Goal: Find specific page/section: Find specific page/section

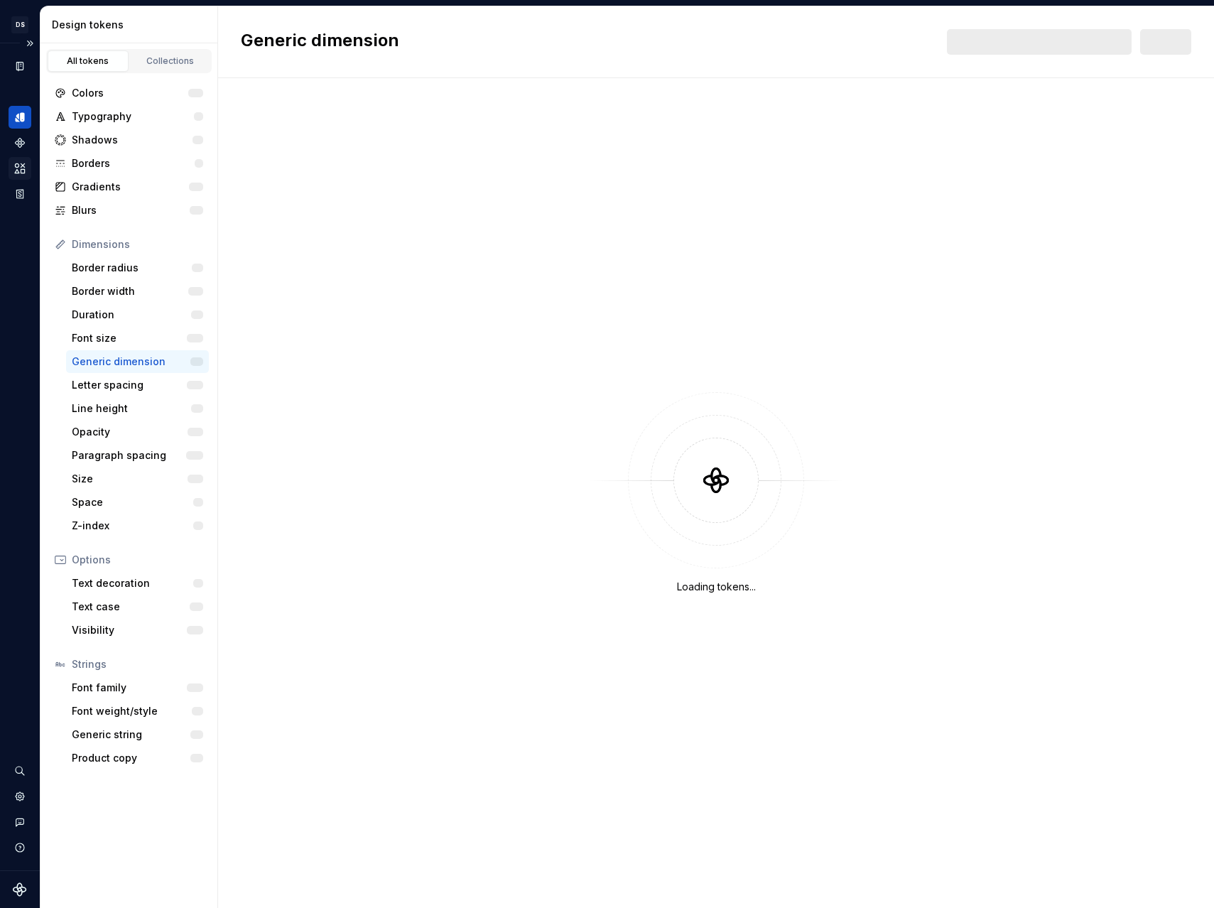
click at [18, 166] on icon "Assets" at bounding box center [20, 167] width 10 height 9
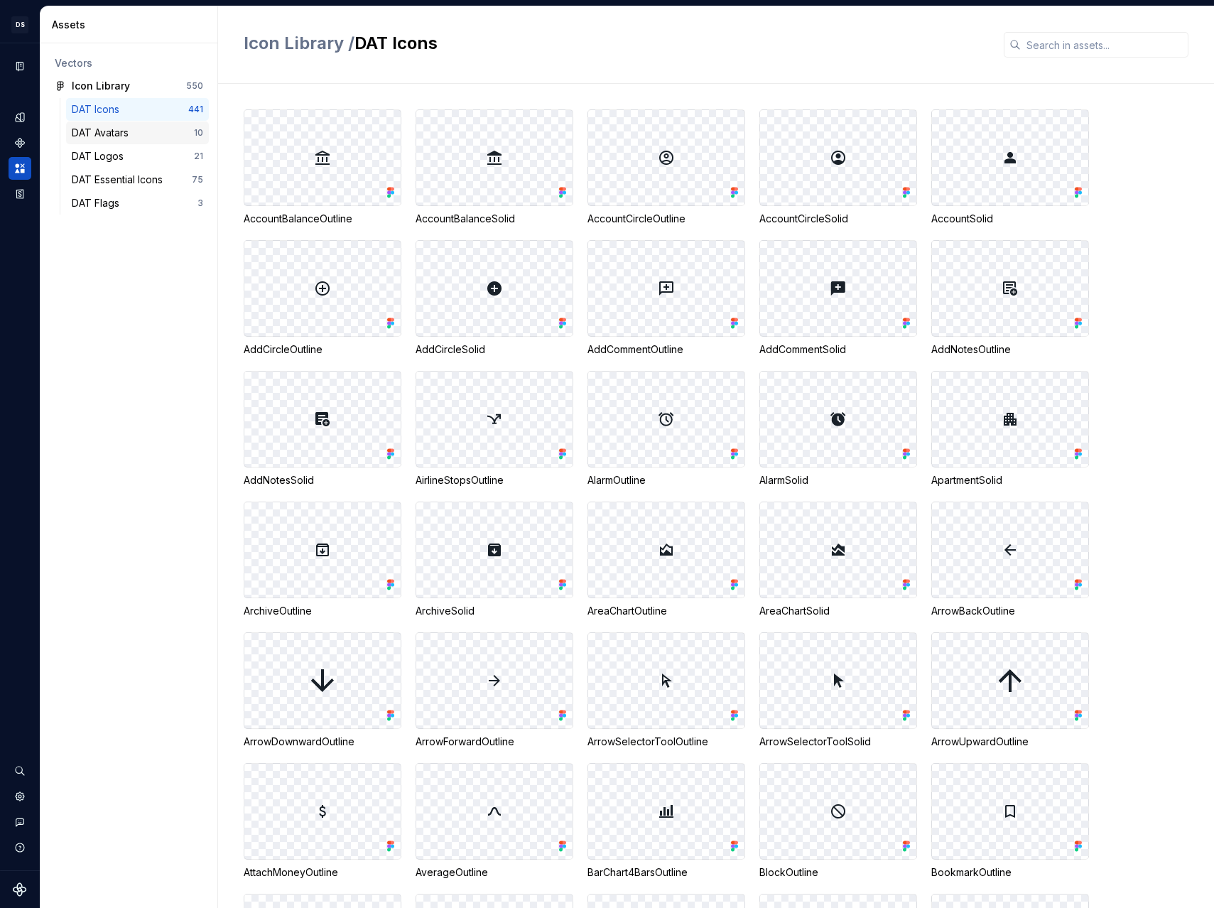
click at [122, 124] on div "DAT Avatars 10" at bounding box center [137, 132] width 143 height 23
